Goal: Entertainment & Leisure: Consume media (video, audio)

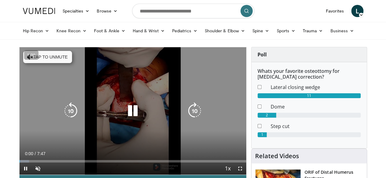
scroll to position [30, 0]
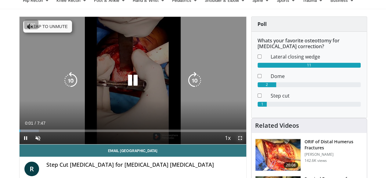
drag, startPoint x: 245, startPoint y: 152, endPoint x: 244, endPoint y: 187, distance: 35.1
click at [245, 144] on span "Video Player" at bounding box center [240, 138] width 12 height 12
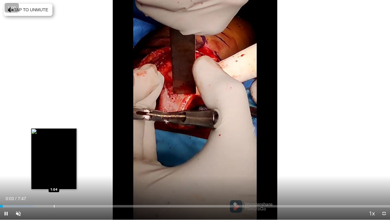
click at [54, 178] on div "Loaded : 8.53% 0:03 1:04" at bounding box center [195, 204] width 390 height 6
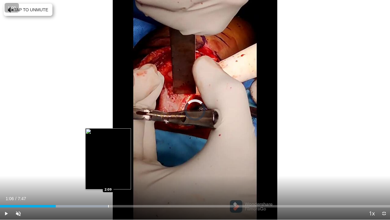
click at [108, 178] on div "Progress Bar" at bounding box center [108, 206] width 1 height 2
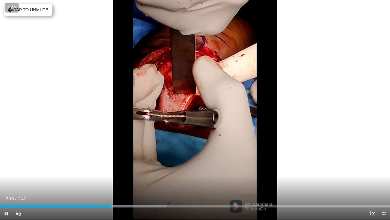
click at [153, 178] on div "Current Time 2:13 / Duration 7:47 Pause Skip Backward Skip Forward Unmute Loade…" at bounding box center [195, 213] width 390 height 12
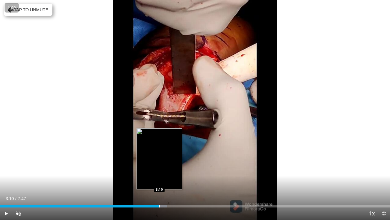
click at [159, 178] on div "Loaded : 42.72% 2:15 3:10" at bounding box center [195, 204] width 390 height 6
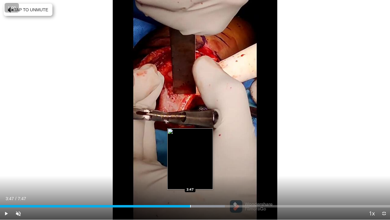
click at [190, 178] on div "Loaded : 57.67% 3:47 3:47" at bounding box center [195, 204] width 390 height 6
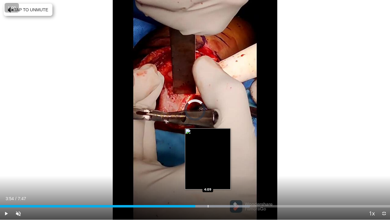
click at [208, 178] on div "Progress Bar" at bounding box center [208, 206] width 1 height 2
click at [207, 178] on div "Progress Bar" at bounding box center [207, 206] width 1 height 2
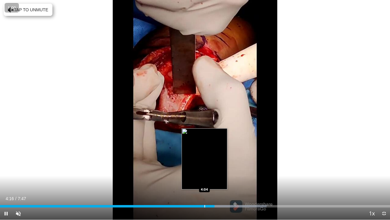
click at [202, 178] on div "Loaded : 68.35% 4:16 4:04" at bounding box center [195, 204] width 390 height 6
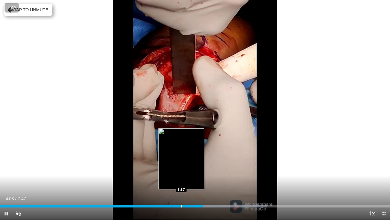
click at [181, 178] on div "Progress Bar" at bounding box center [181, 206] width 1 height 2
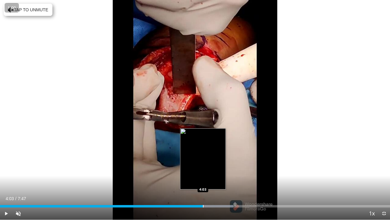
click at [203, 178] on div "Loaded : 59.81% 3:38 4:03" at bounding box center [195, 204] width 390 height 6
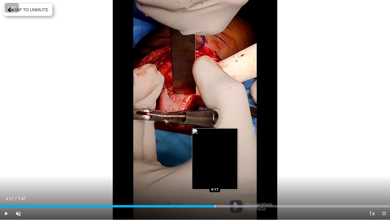
click at [215, 178] on div "Loaded : 66.22% 4:17 4:17" at bounding box center [195, 204] width 390 height 6
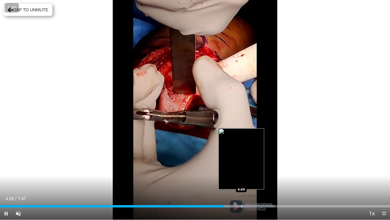
click at [241, 178] on div "Progress Bar" at bounding box center [234, 206] width 82 height 2
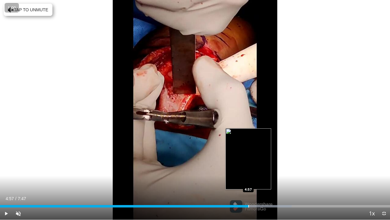
click at [249, 178] on div "Loaded : 74.76% 4:57 4:57" at bounding box center [195, 204] width 390 height 6
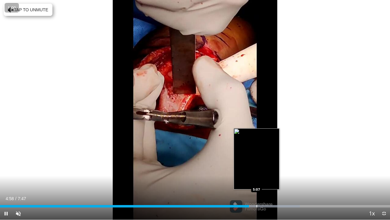
click at [257, 178] on div "Progress Bar" at bounding box center [257, 206] width 1 height 2
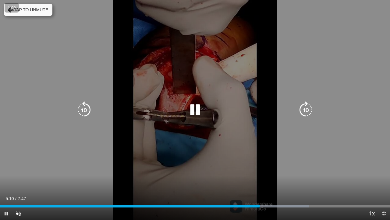
click at [270, 178] on div "Loaded : 79.17% 5:10 5:21" at bounding box center [195, 204] width 390 height 6
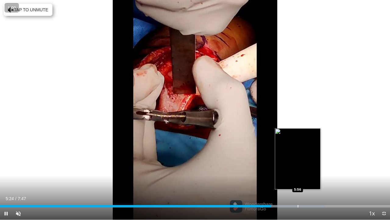
click at [294, 178] on div "Loaded : 83.31% 5:24 5:56" at bounding box center [195, 204] width 390 height 6
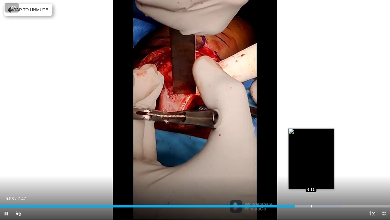
click at [311, 178] on div "Progress Bar" at bounding box center [311, 206] width 1 height 2
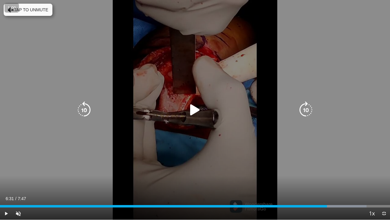
click at [327, 178] on div "Loaded : 93.99% 6:31 6:31" at bounding box center [195, 204] width 390 height 6
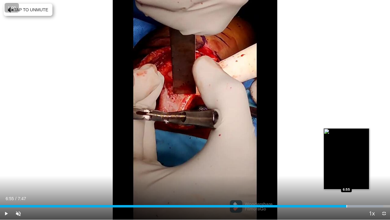
click at [347, 178] on div "Loaded : 98.26% 6:55 6:55" at bounding box center [195, 204] width 390 height 6
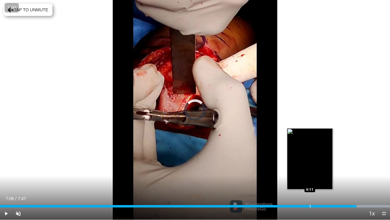
click at [310, 178] on div "Loaded : 100.00% 7:06 6:11" at bounding box center [195, 204] width 390 height 6
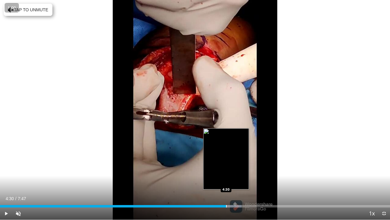
click at [226, 178] on div "Progress Bar" at bounding box center [226, 206] width 1 height 2
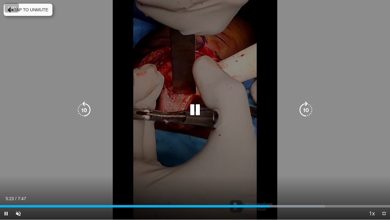
click at [192, 109] on icon "Video Player" at bounding box center [195, 109] width 17 height 17
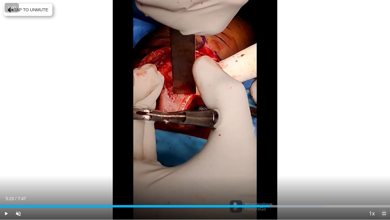
click at [382, 178] on span "Video Player" at bounding box center [384, 213] width 12 height 12
